Goal: Transaction & Acquisition: Purchase product/service

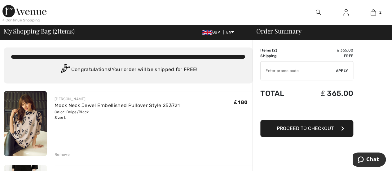
click at [317, 12] on img at bounding box center [318, 12] width 5 height 7
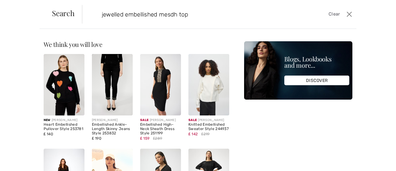
type input "jewelled embellished mesdh top"
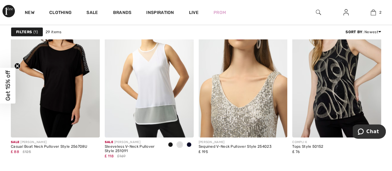
scroll to position [991, 0]
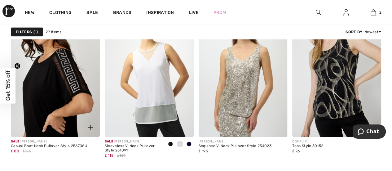
click at [61, 72] on img at bounding box center [55, 69] width 89 height 133
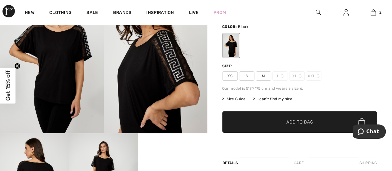
scroll to position [62, 0]
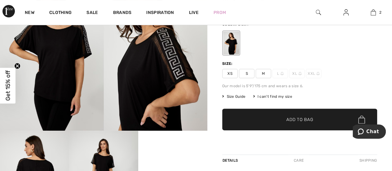
click at [263, 73] on span "M" at bounding box center [263, 73] width 15 height 9
click at [294, 122] on span "Add to Bag" at bounding box center [299, 119] width 27 height 7
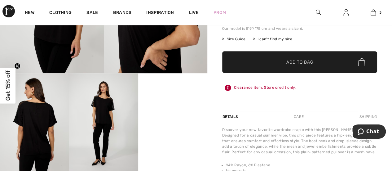
scroll to position [124, 0]
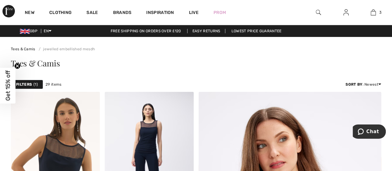
click at [319, 12] on img at bounding box center [318, 12] width 5 height 7
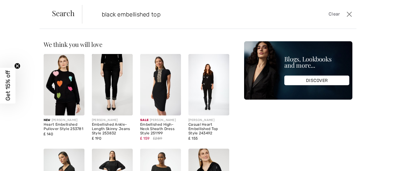
type input "black embellished top"
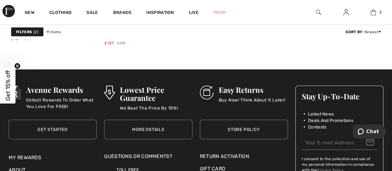
scroll to position [712, 0]
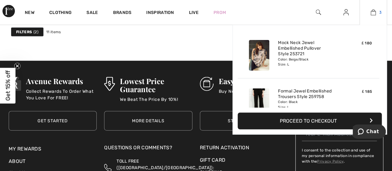
click at [374, 11] on img at bounding box center [372, 12] width 5 height 7
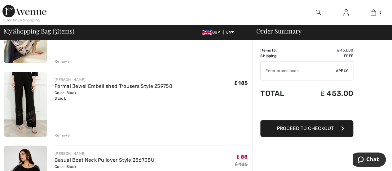
scroll to position [124, 0]
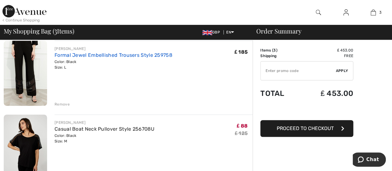
click at [55, 53] on link "Formal Jewel Embellished Trousers Style 259758" at bounding box center [114, 55] width 118 height 6
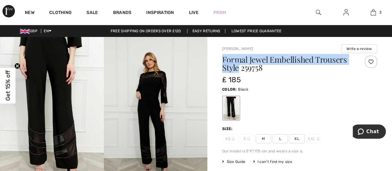
drag, startPoint x: 222, startPoint y: 57, endPoint x: 239, endPoint y: 65, distance: 18.6
copy h1 "Formal Jewel Embellished Trousers Style"
click at [318, 10] on img at bounding box center [318, 12] width 5 height 7
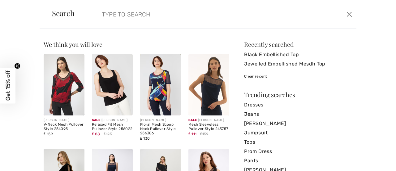
paste input "Formal Jewel Embellished Trousers Style"
type input "Formal Jewel Embellished Trousers Style"
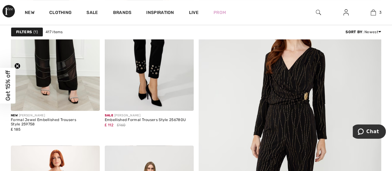
scroll to position [62, 0]
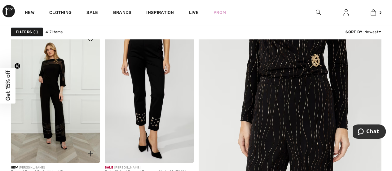
click at [54, 80] on img at bounding box center [55, 95] width 89 height 133
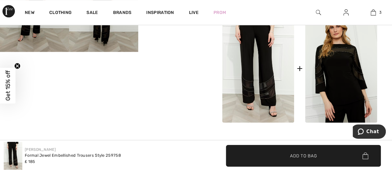
scroll to position [279, 0]
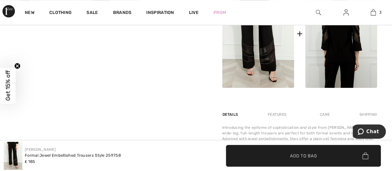
click at [337, 54] on img at bounding box center [341, 34] width 72 height 108
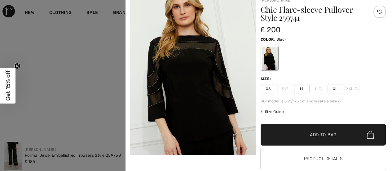
scroll to position [29, 0]
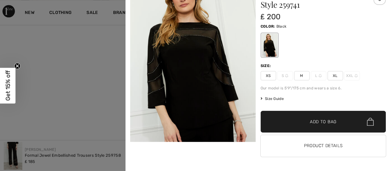
click at [299, 76] on span "M" at bounding box center [301, 75] width 15 height 9
click at [271, 97] on span "Size Guide" at bounding box center [271, 99] width 23 height 6
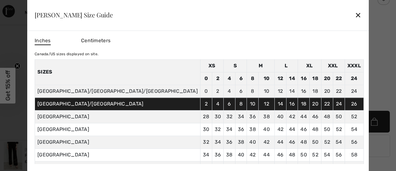
click at [355, 17] on div "✕" at bounding box center [358, 15] width 7 height 13
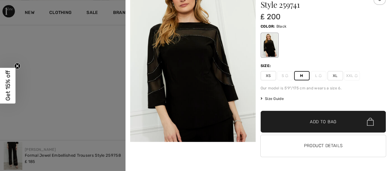
click at [312, 121] on span "Add to Bag" at bounding box center [323, 121] width 27 height 7
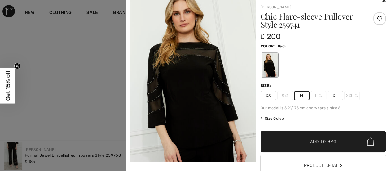
scroll to position [0, 0]
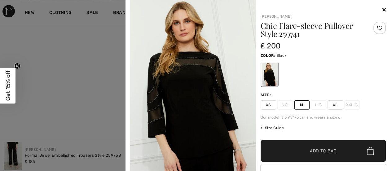
click at [382, 9] on icon at bounding box center [383, 9] width 3 height 5
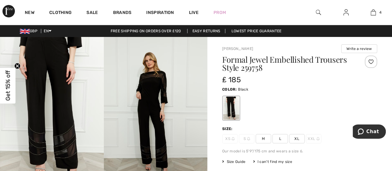
click at [318, 12] on img at bounding box center [318, 12] width 5 height 7
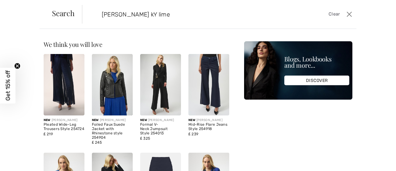
type input "joseph ribkoff kY lime"
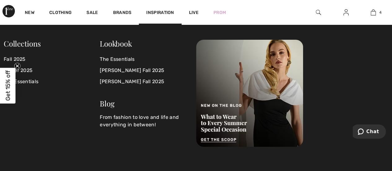
click at [318, 11] on img at bounding box center [318, 12] width 5 height 7
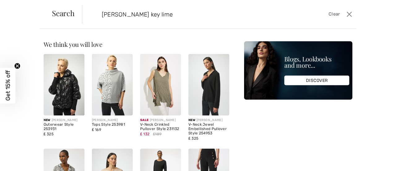
drag, startPoint x: 142, startPoint y: 14, endPoint x: 212, endPoint y: 14, distance: 70.3
click at [212, 14] on input "joseph ribkoff key lime" at bounding box center [190, 14] width 186 height 19
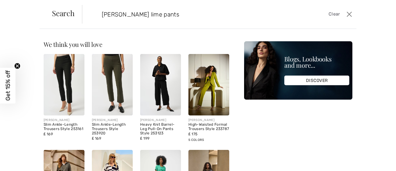
type input "joseph ribkoff lime pants"
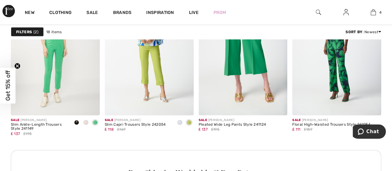
scroll to position [650, 0]
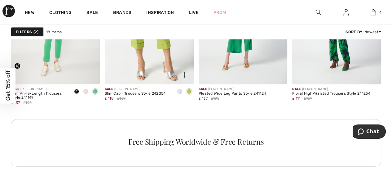
click at [162, 56] on img at bounding box center [149, 17] width 89 height 133
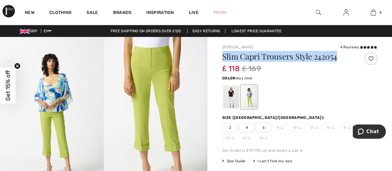
drag, startPoint x: 339, startPoint y: 55, endPoint x: 224, endPoint y: 55, distance: 114.9
click at [224, 55] on h1 "Slim Capri Trousers Style 242054" at bounding box center [286, 56] width 129 height 8
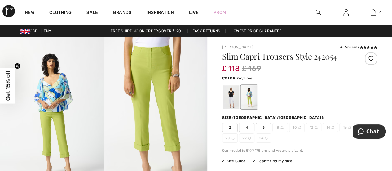
drag, startPoint x: 225, startPoint y: 58, endPoint x: 178, endPoint y: 64, distance: 47.5
click at [178, 64] on img at bounding box center [156, 114] width 104 height 155
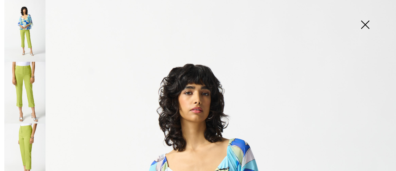
click at [366, 24] on img at bounding box center [365, 25] width 31 height 32
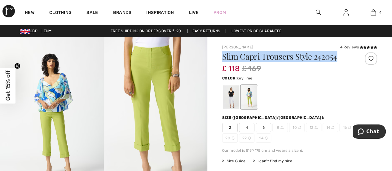
drag, startPoint x: 222, startPoint y: 56, endPoint x: 340, endPoint y: 54, distance: 118.0
click at [340, 54] on h1 "Slim Capri Trousers Style 242054" at bounding box center [286, 56] width 129 height 8
copy h1 "Slim Capri Trousers Style 242054"
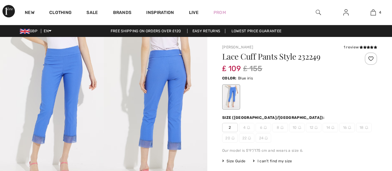
checkbox input "true"
